Goal: Download file/media

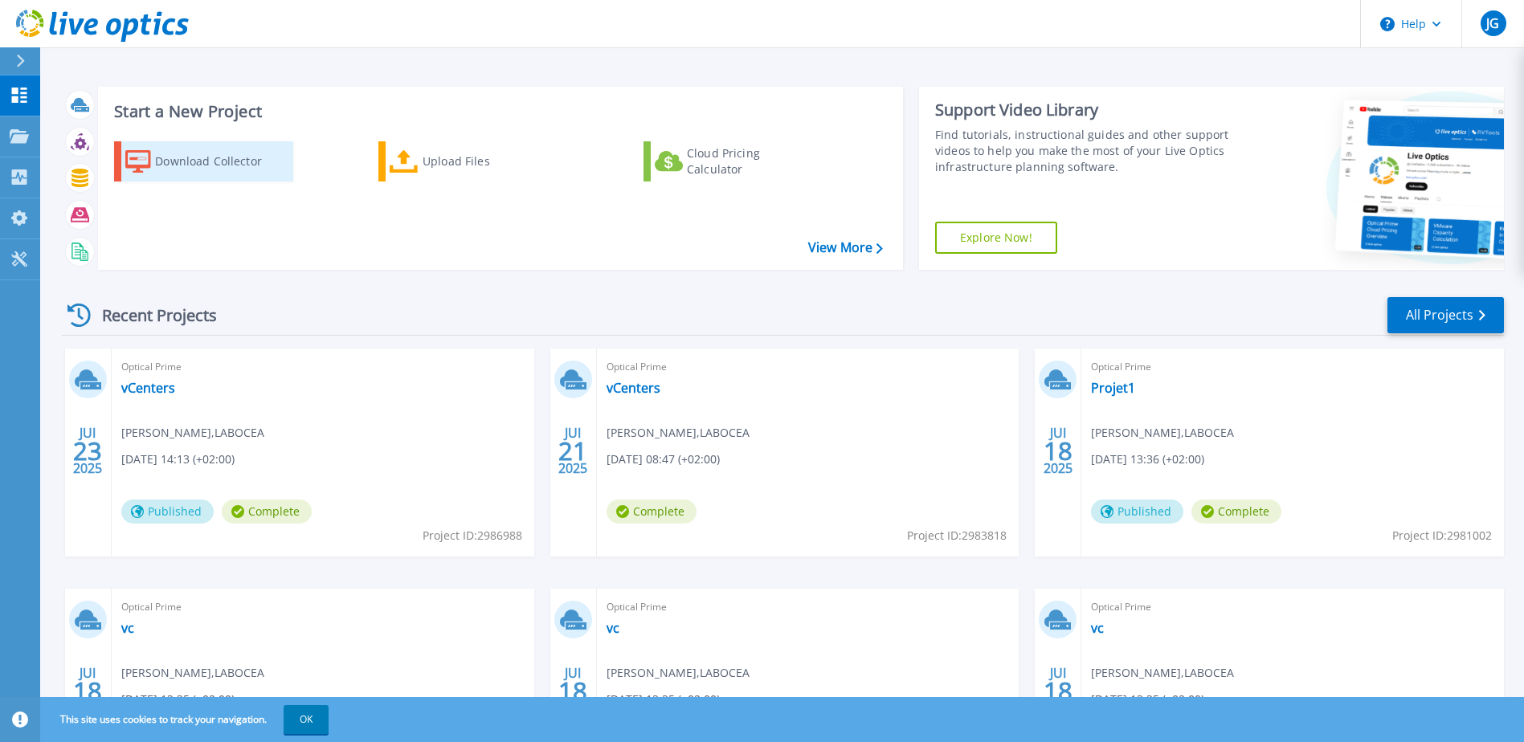
click at [187, 154] on div "Download Collector" at bounding box center [219, 161] width 129 height 32
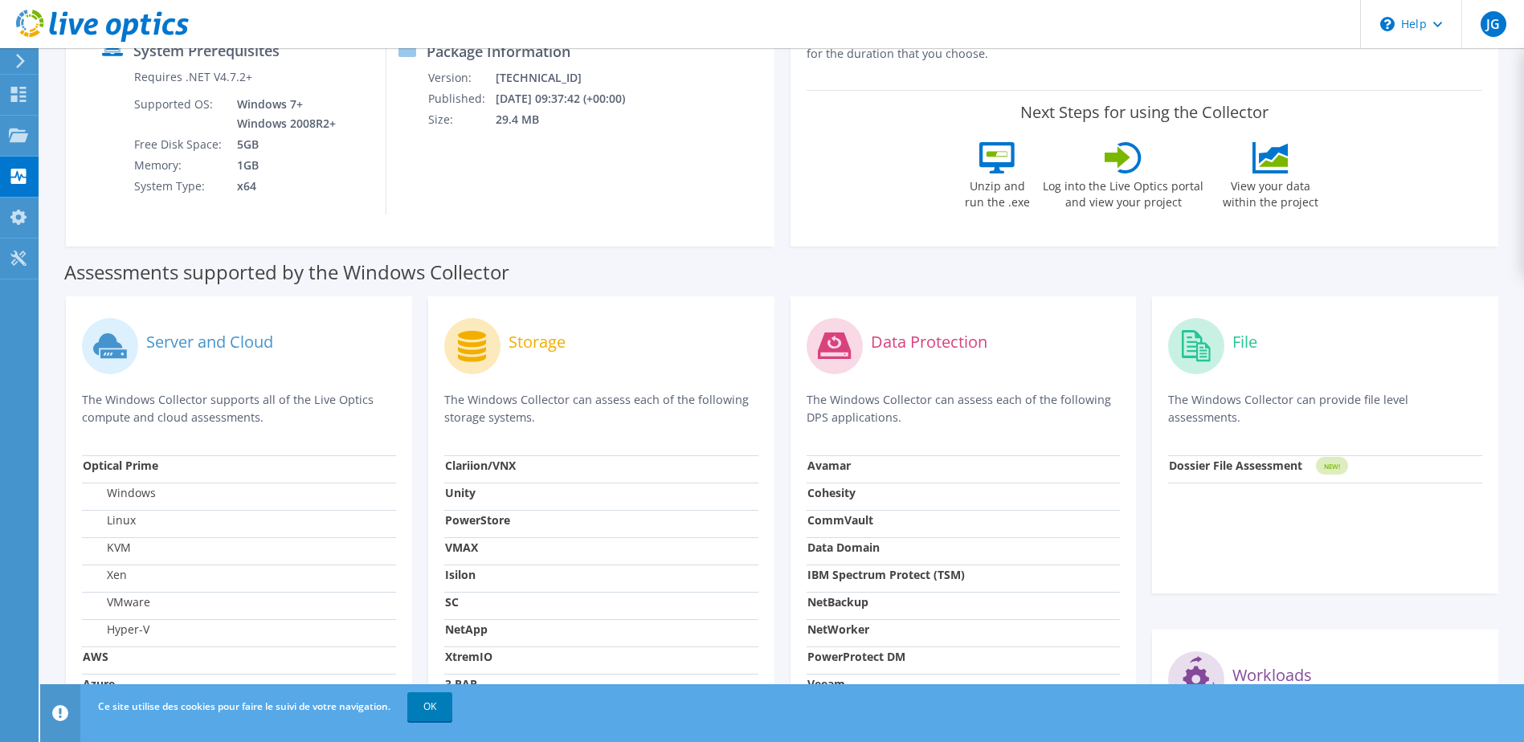
scroll to position [402, 0]
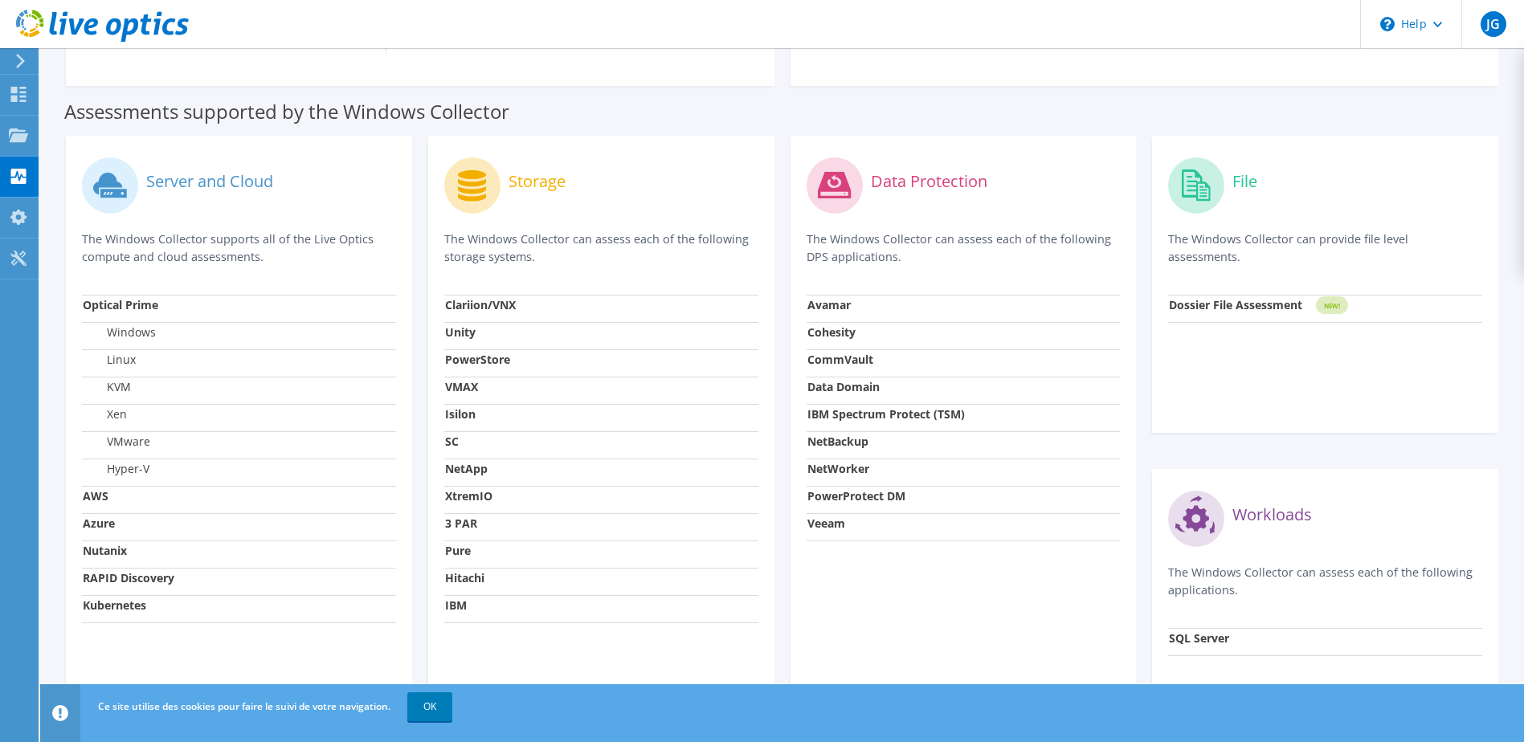
click at [123, 309] on strong "Optical Prime" at bounding box center [121, 304] width 76 height 15
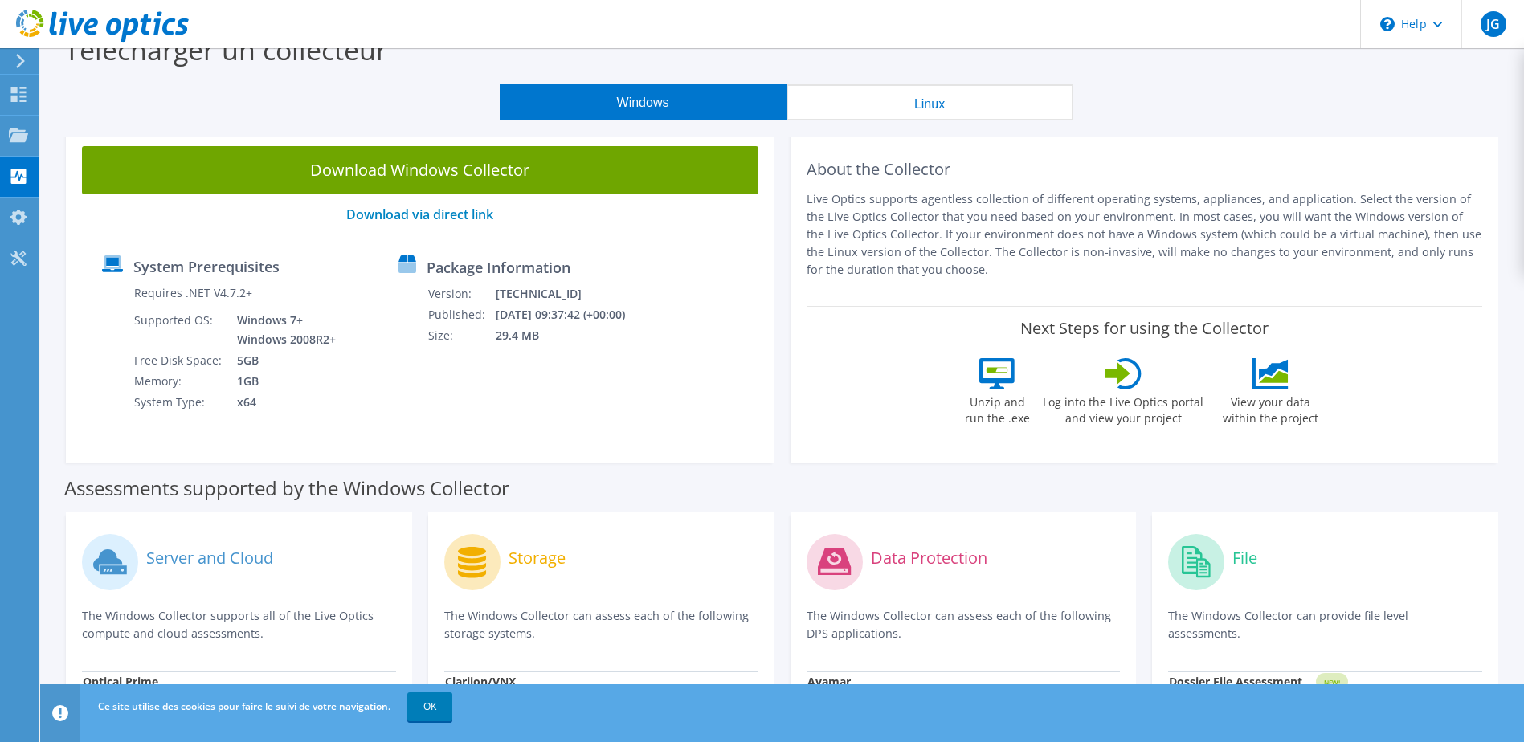
scroll to position [0, 0]
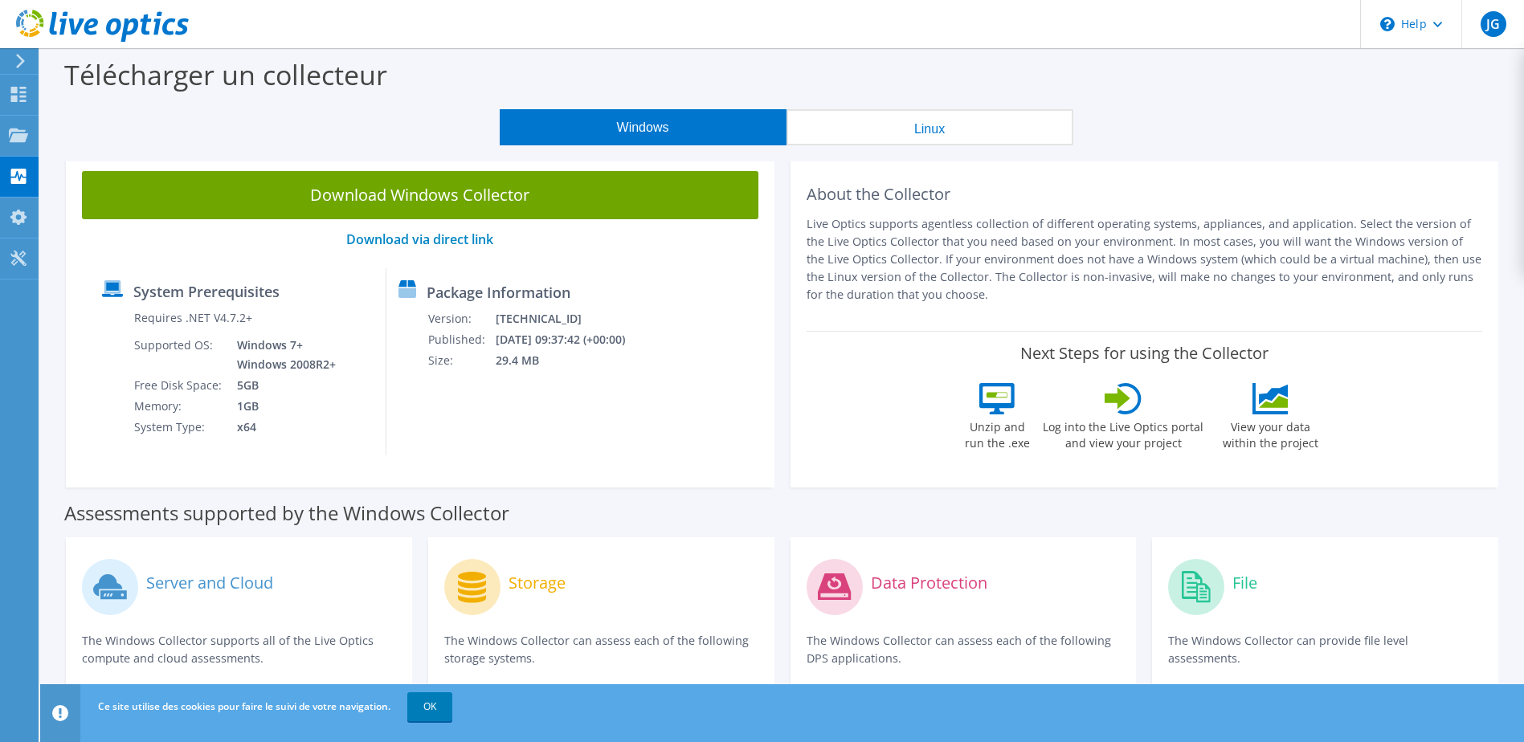
click at [861, 118] on button "Linux" at bounding box center [930, 127] width 287 height 36
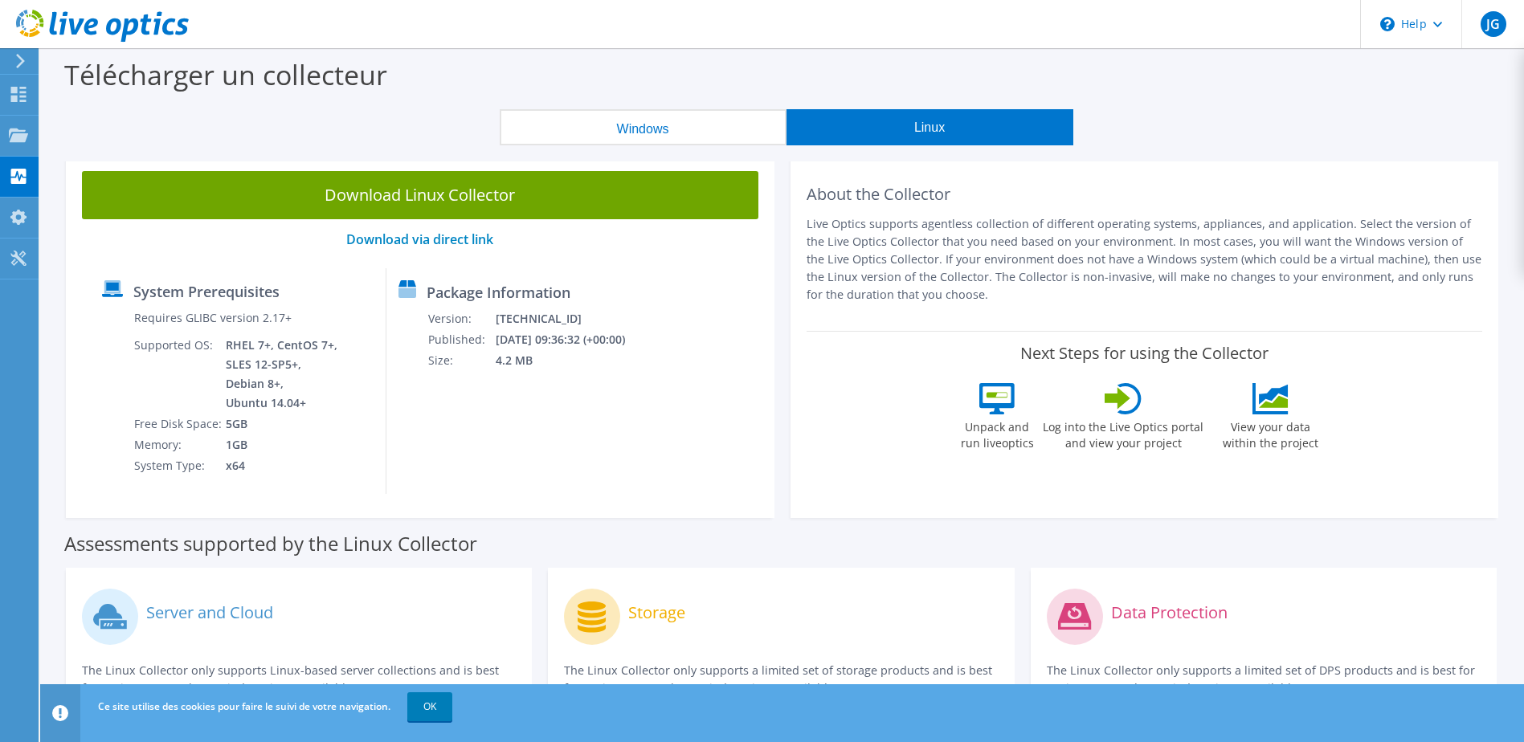
click at [644, 137] on button "Windows" at bounding box center [643, 127] width 287 height 36
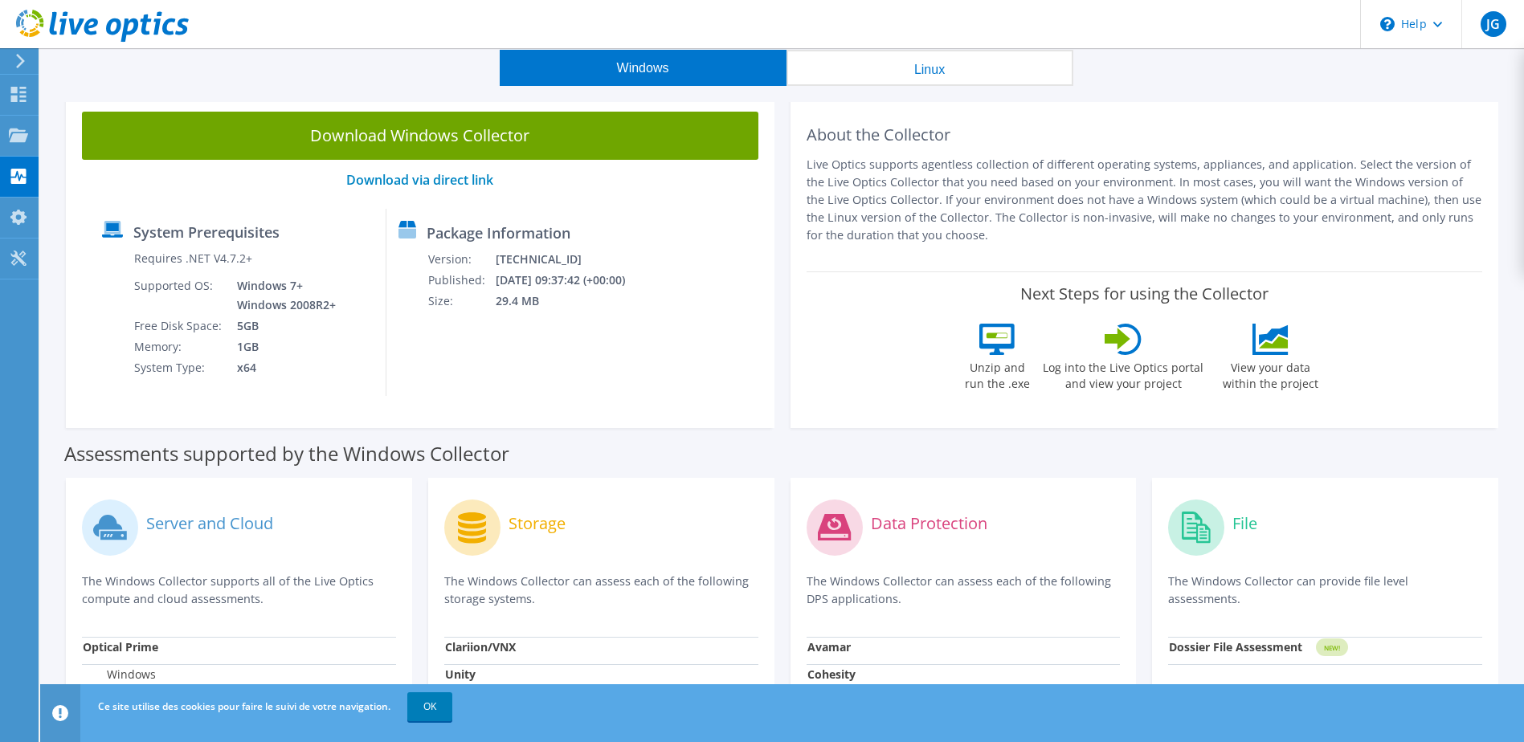
scroll to position [80, 0]
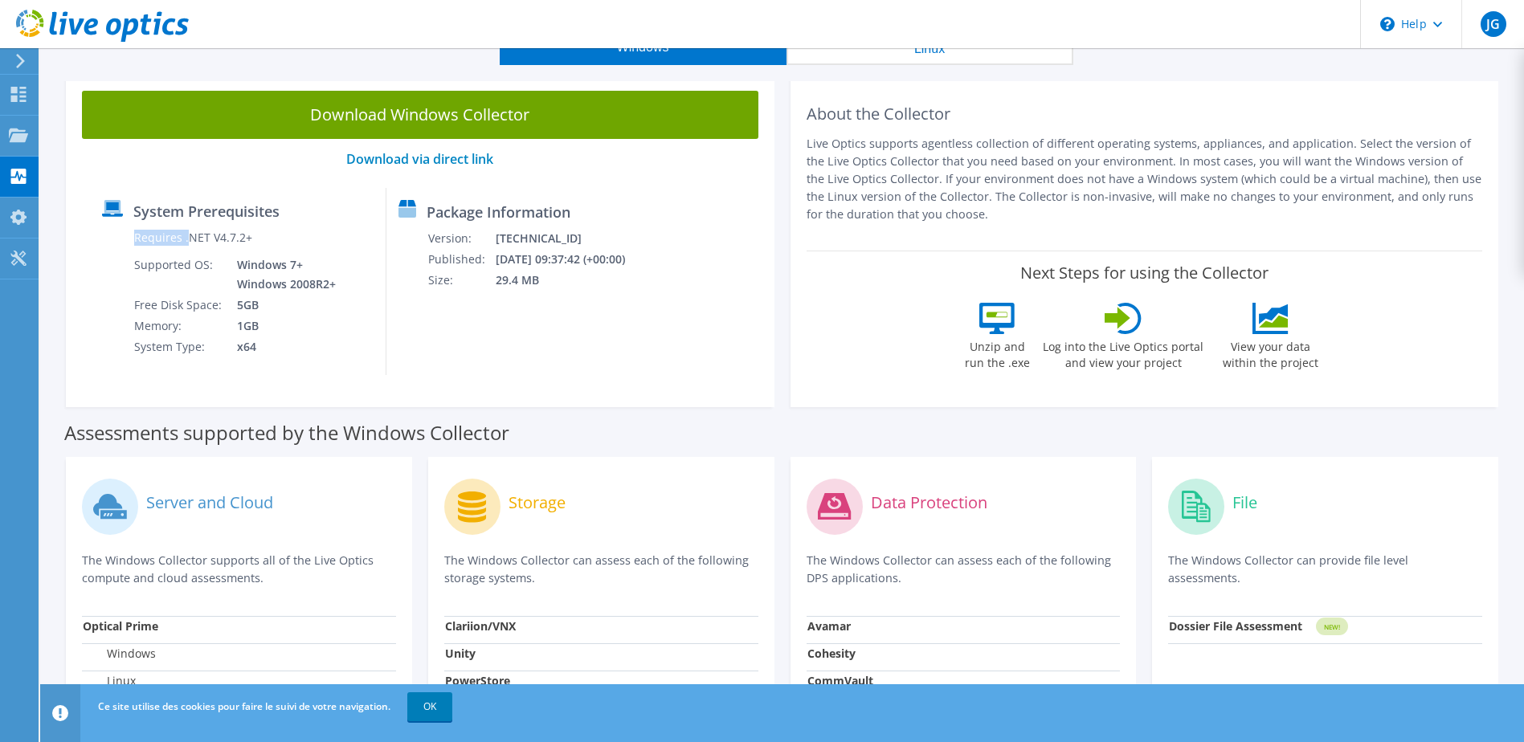
drag, startPoint x: 186, startPoint y: 243, endPoint x: 351, endPoint y: 370, distance: 208.1
click at [351, 370] on div "System Prerequisites Requires .NET V4.7.2+ Supported OS: Windows 7+ Windows 200…" at bounding box center [238, 281] width 296 height 187
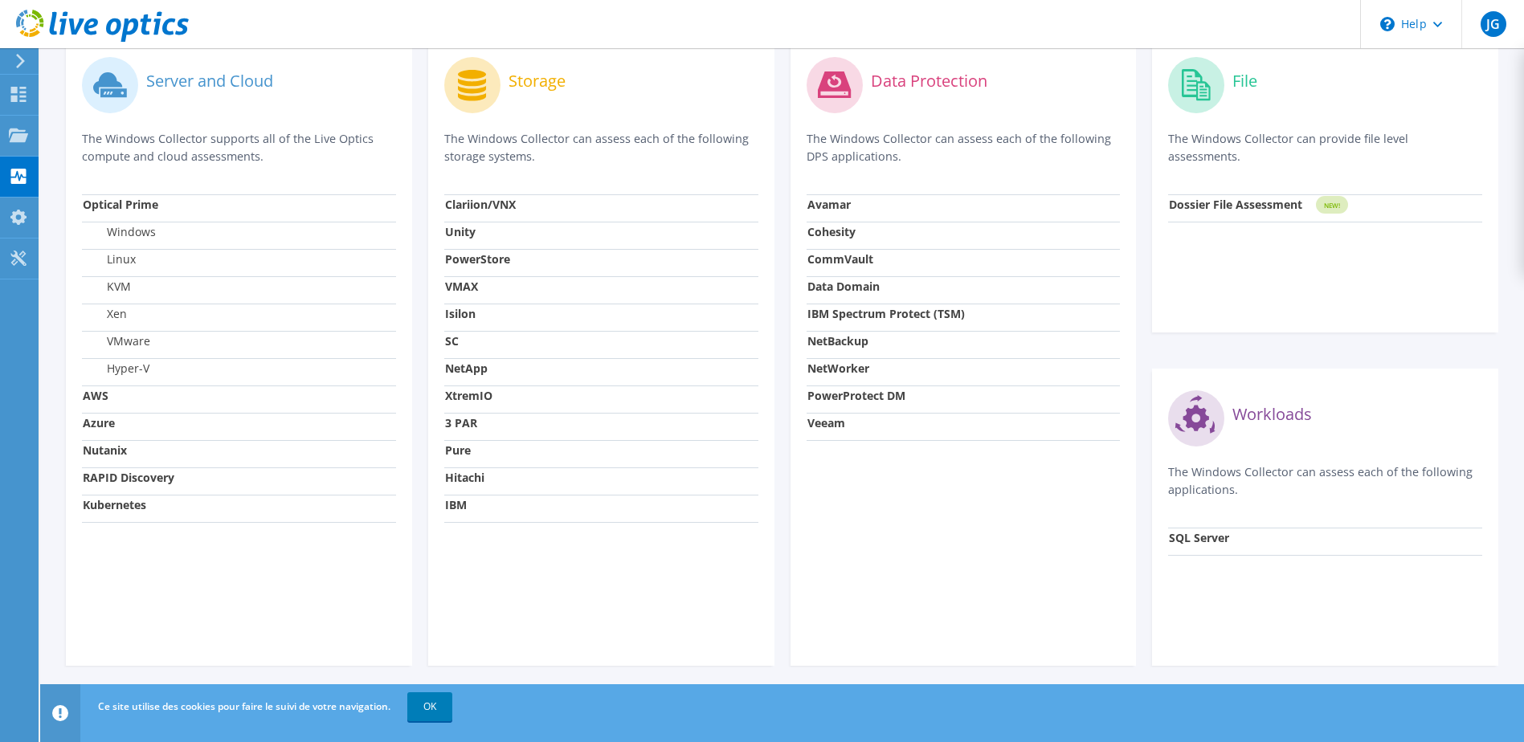
scroll to position [508, 0]
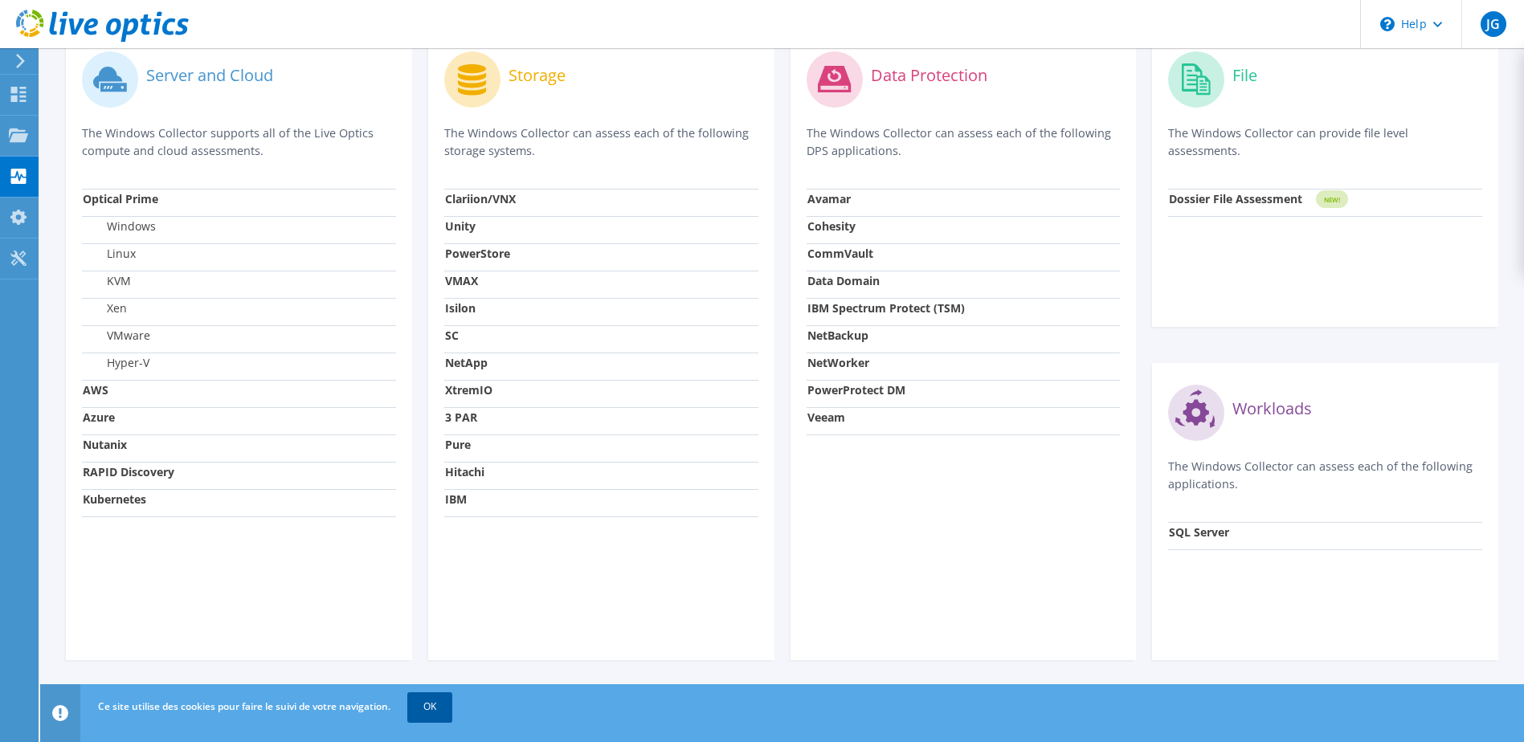
click at [447, 709] on link "OK" at bounding box center [429, 707] width 45 height 29
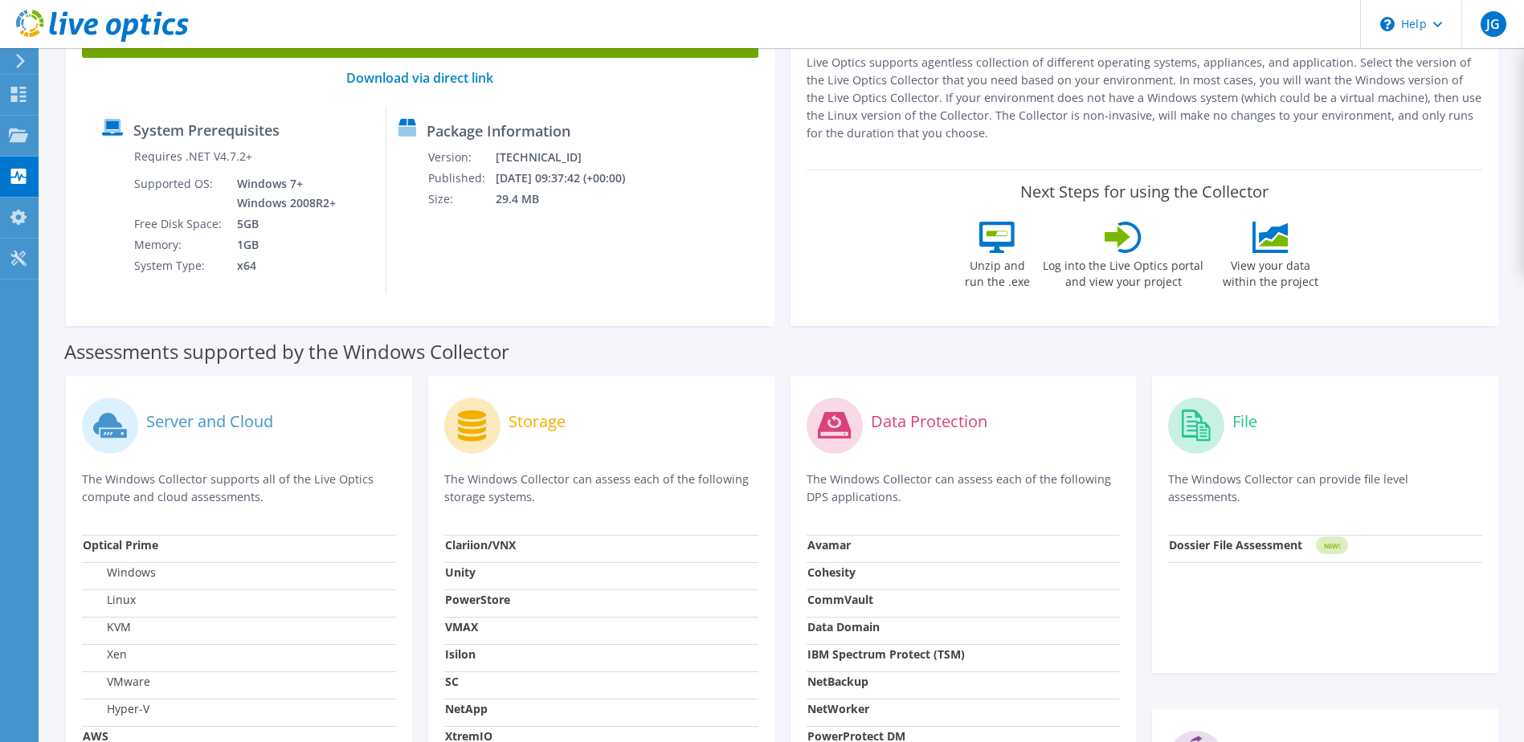
scroll to position [0, 0]
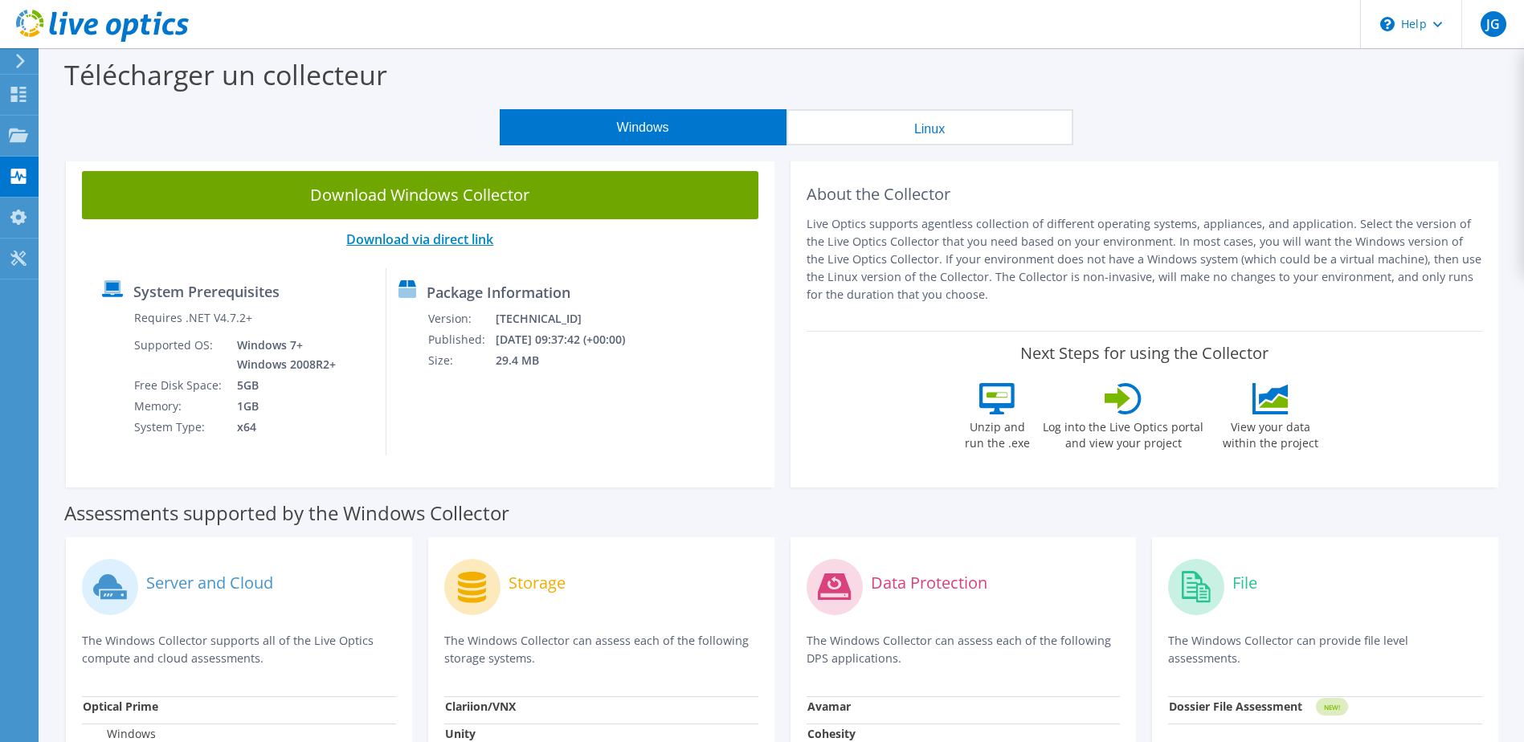
click at [448, 232] on link "Download via direct link" at bounding box center [419, 240] width 147 height 18
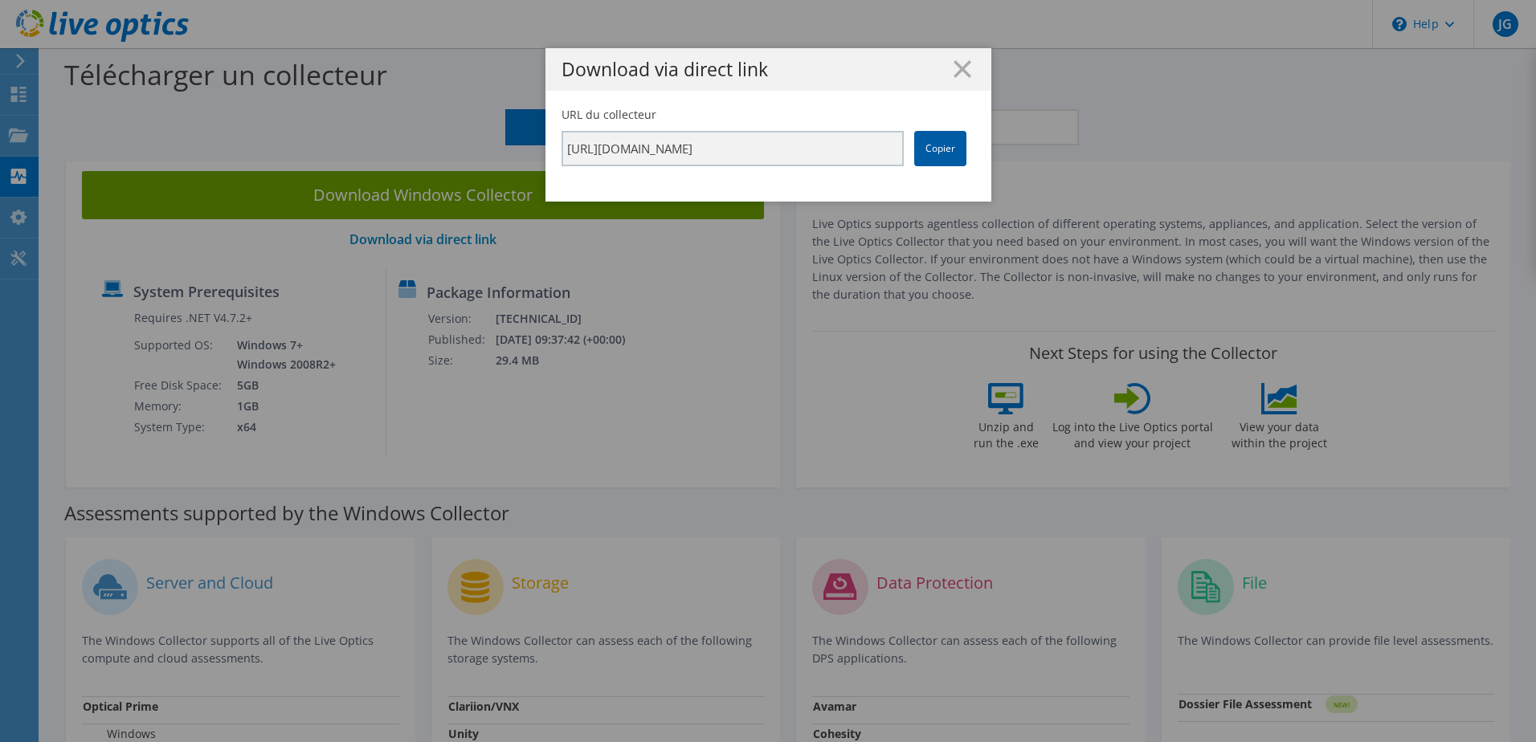
click at [929, 153] on link "Copier" at bounding box center [940, 148] width 52 height 35
click at [838, 151] on input "https://app.liveoptics.com/collector/direct?request=8b9039c2-67e9-42bc-91ec-1b6…" at bounding box center [733, 148] width 342 height 35
click at [837, 151] on input "https://app.liveoptics.com/collector/direct?request=8b9039c2-67e9-42bc-91ec-1b6…" at bounding box center [733, 148] width 342 height 35
drag, startPoint x: 837, startPoint y: 151, endPoint x: 917, endPoint y: 149, distance: 80.4
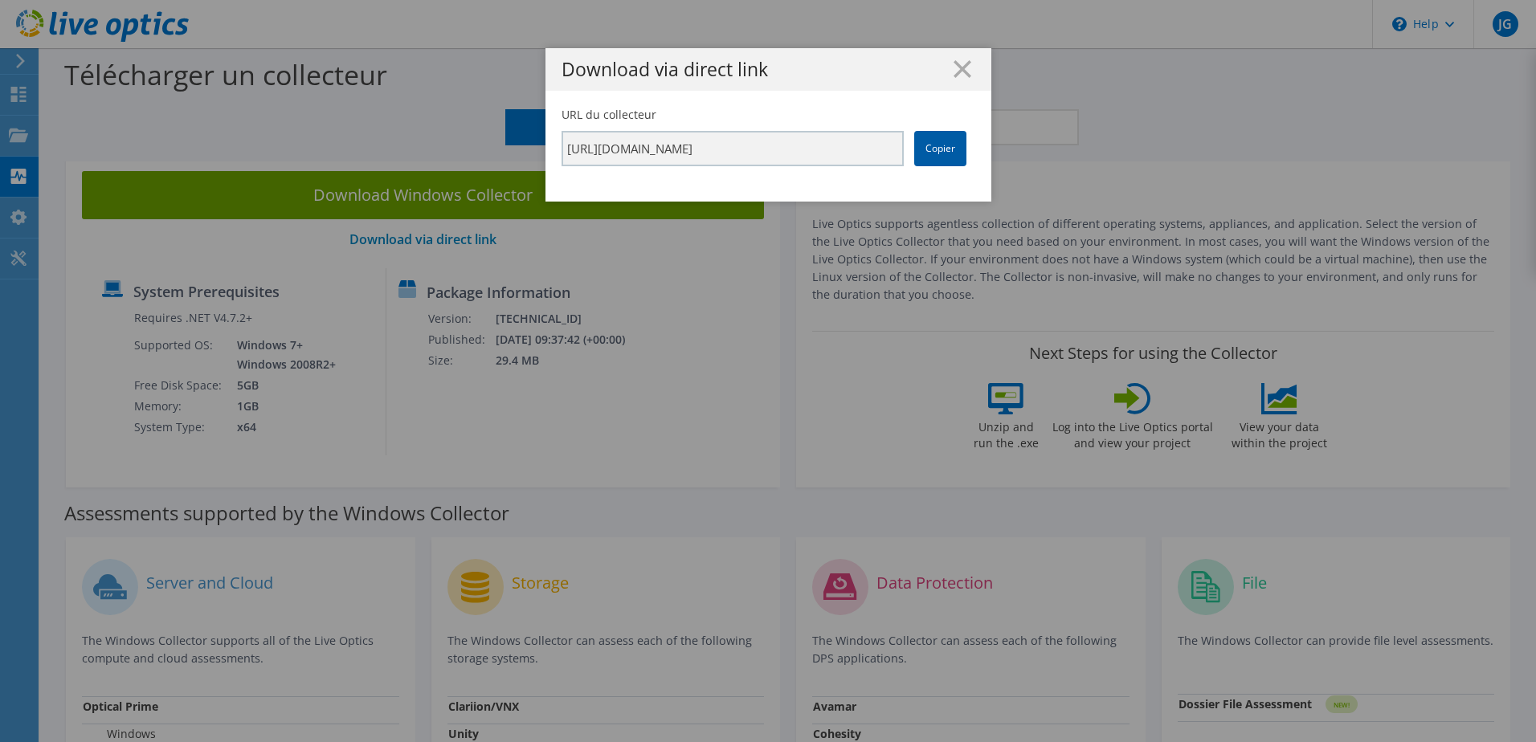
click at [917, 149] on link "Copier" at bounding box center [940, 148] width 52 height 35
drag, startPoint x: 917, startPoint y: 149, endPoint x: 934, endPoint y: 153, distance: 17.2
click at [934, 153] on link "Copier" at bounding box center [940, 148] width 52 height 35
click at [966, 70] on h1 "Download via direct link" at bounding box center [769, 69] width 414 height 18
click at [956, 71] on line at bounding box center [962, 69] width 16 height 16
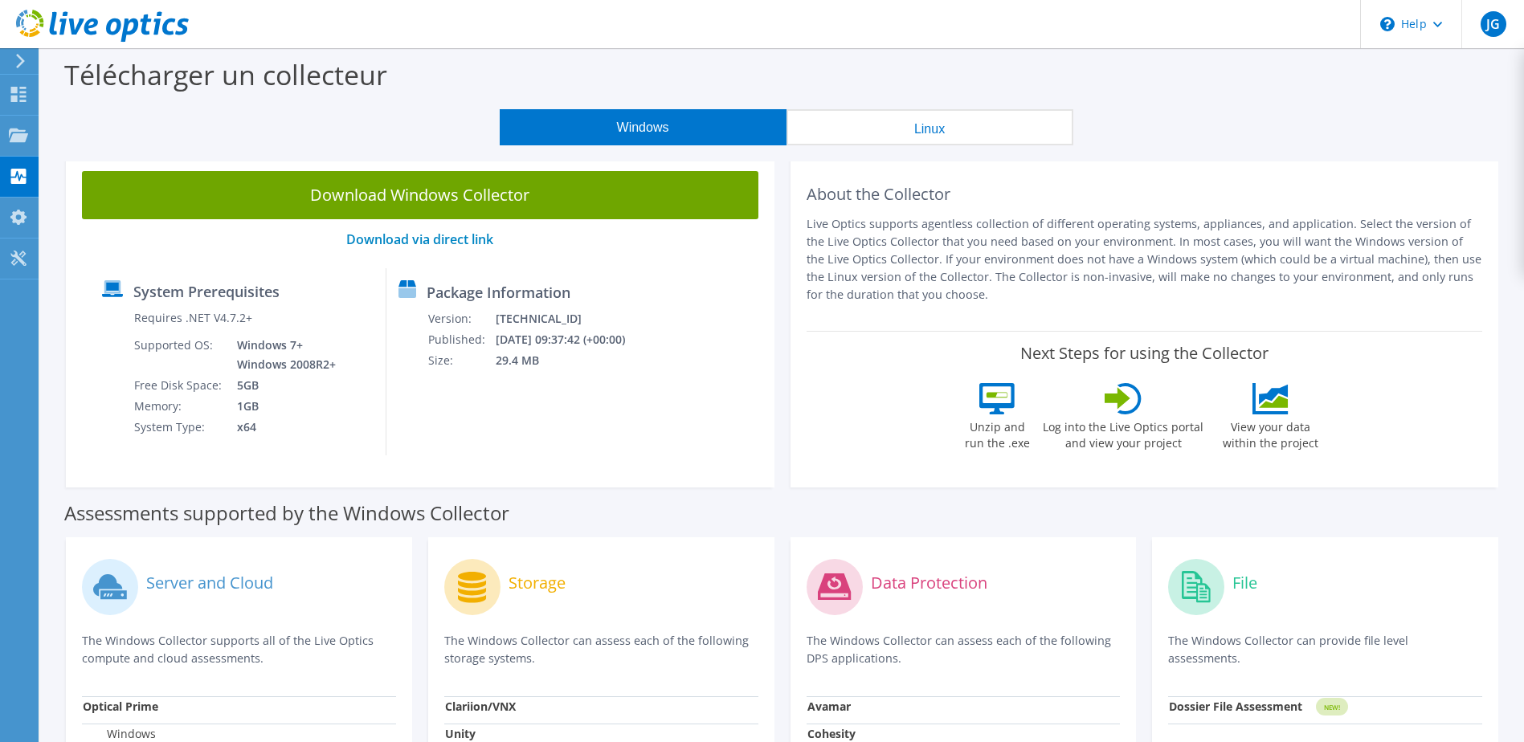
click at [807, 209] on div "About the Collector Live Optics supports agentless collection of different oper…" at bounding box center [1145, 243] width 676 height 144
click at [1493, 17] on span "JG" at bounding box center [1494, 24] width 26 height 26
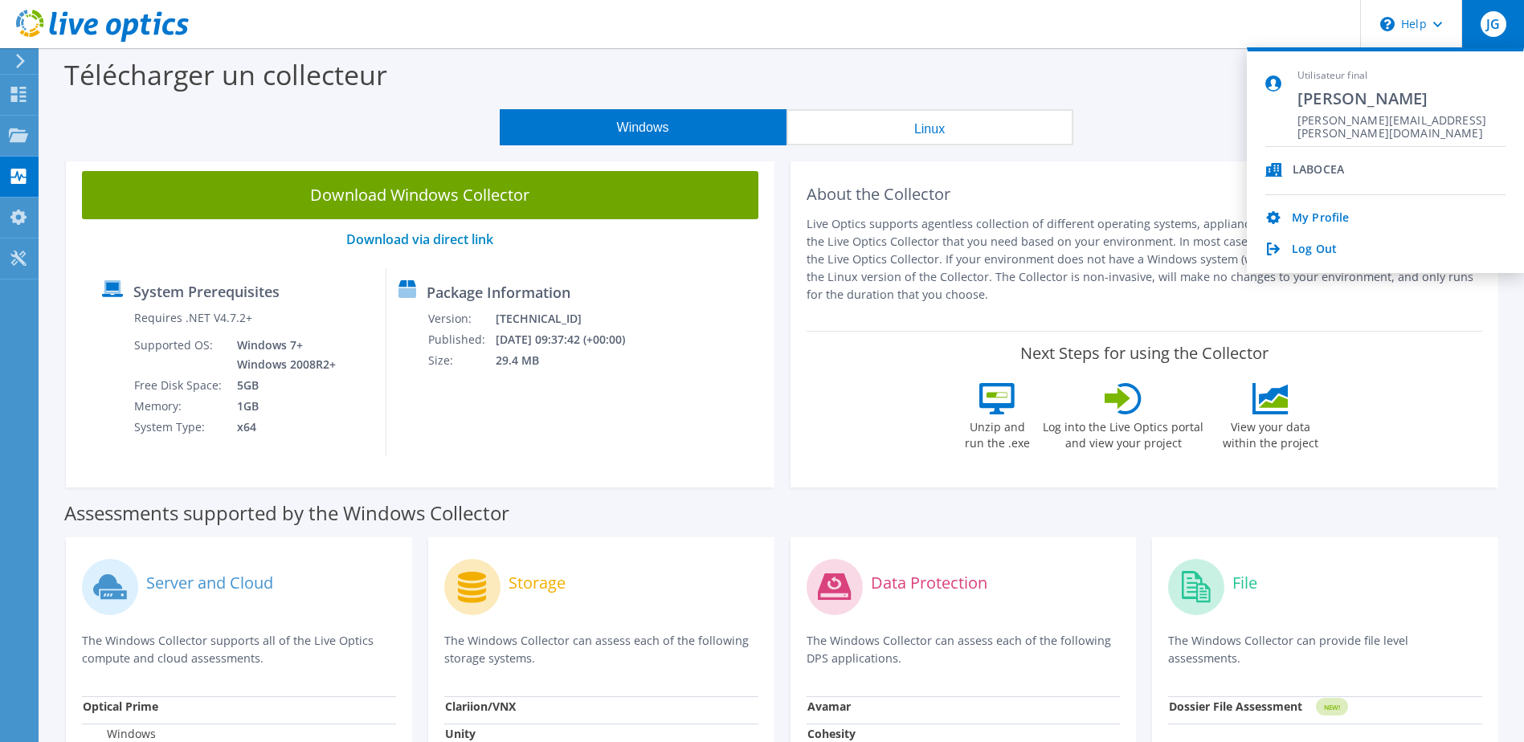
click at [1105, 186] on h2 "About the Collector" at bounding box center [1145, 194] width 676 height 19
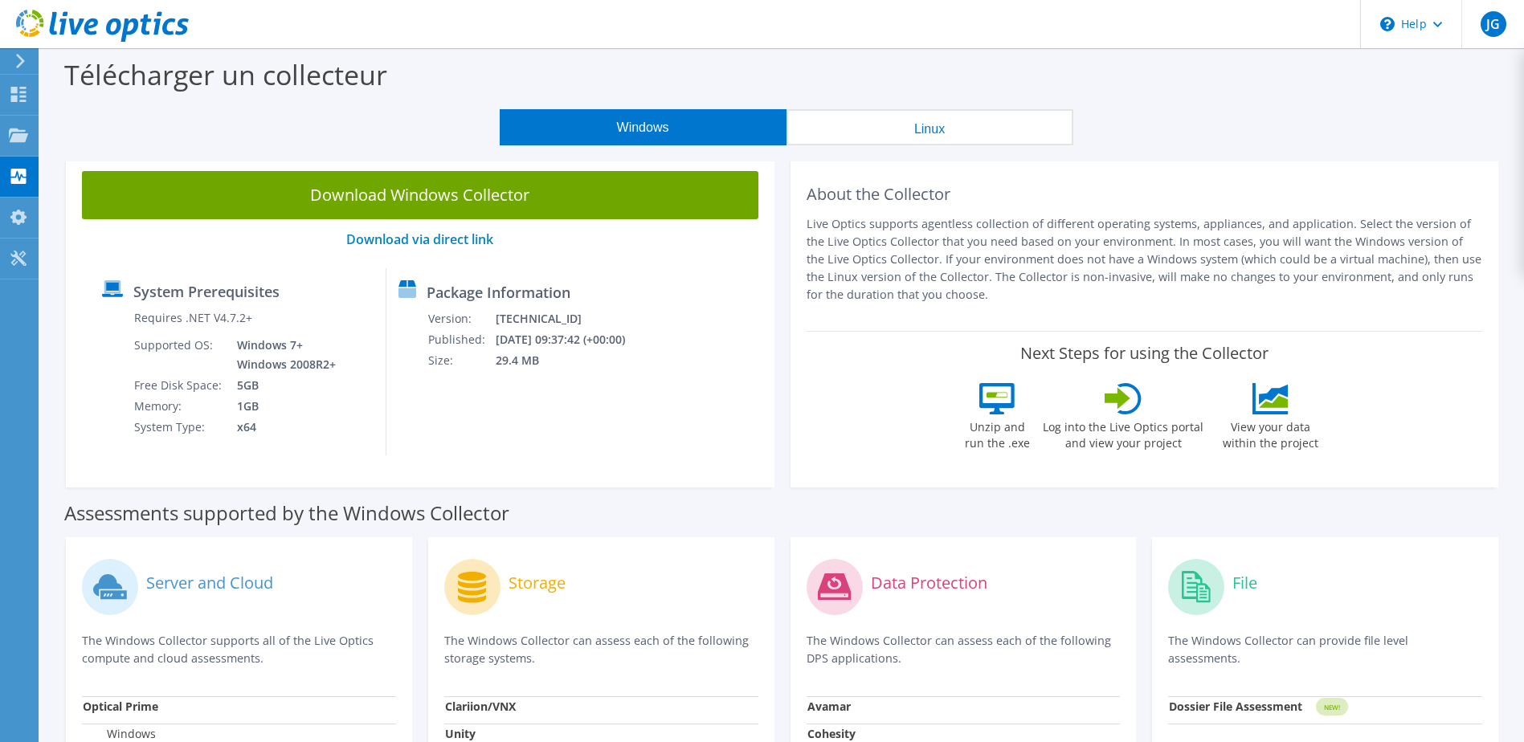
click at [733, 80] on div "Télécharger un collecteur" at bounding box center [782, 78] width 1468 height 61
